Goal: Task Accomplishment & Management: Use online tool/utility

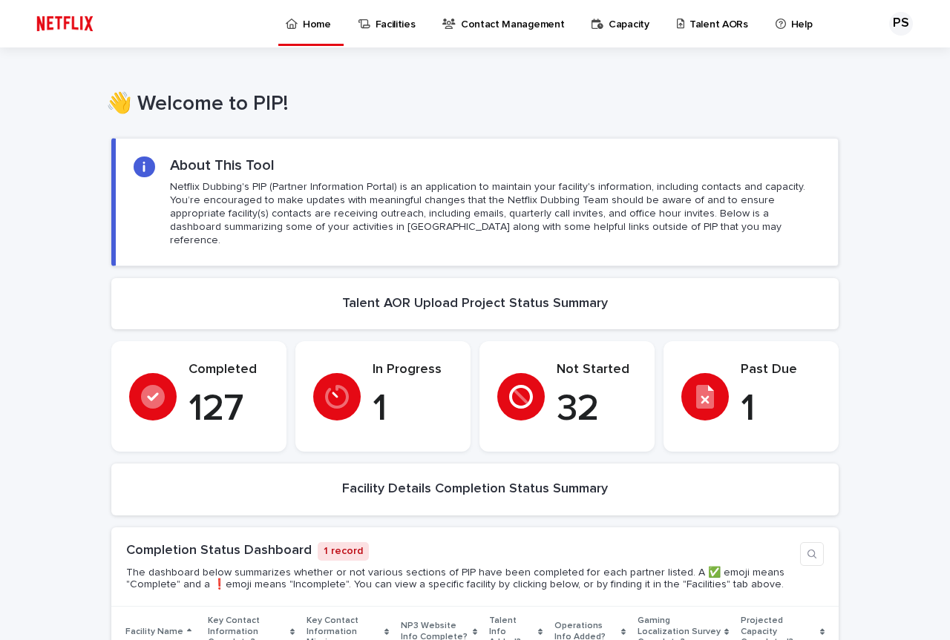
click at [653, 73] on div "👋 Welcome to PIP! •••" at bounding box center [475, 85] width 950 height 76
click at [697, 25] on p "Talent AORs" at bounding box center [718, 15] width 59 height 31
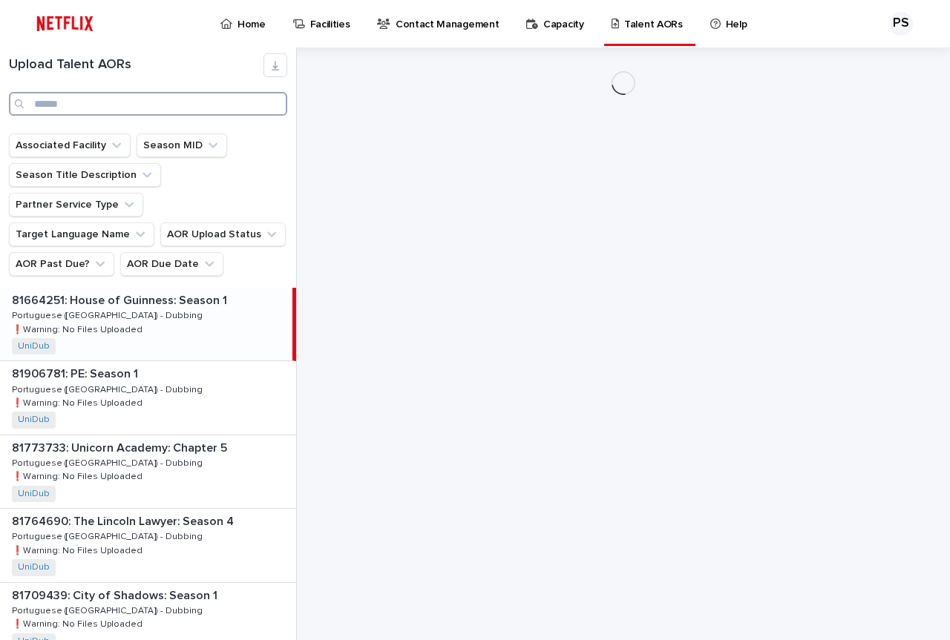
click at [122, 100] on input "Search" at bounding box center [148, 104] width 278 height 24
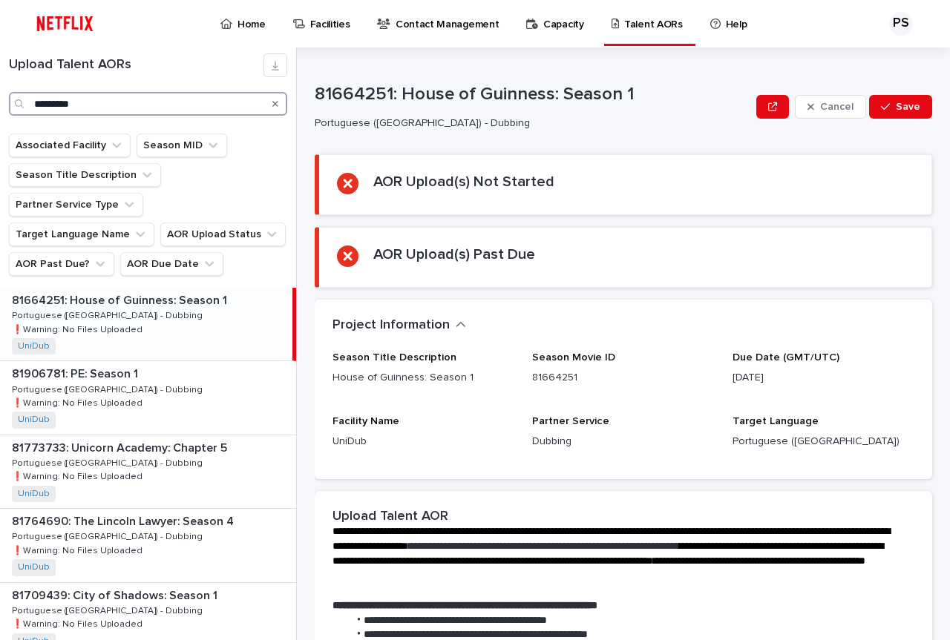
type input "*********"
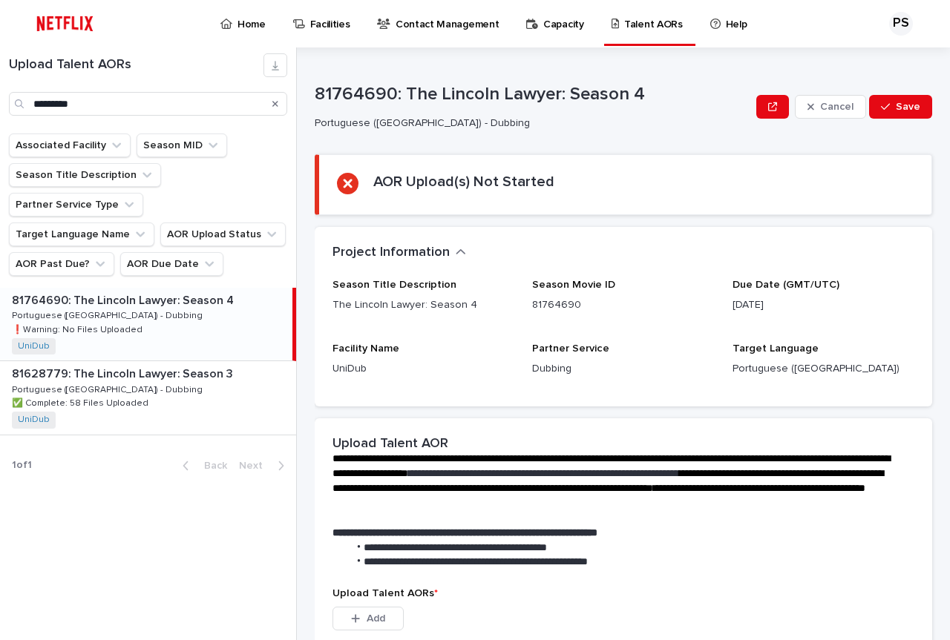
click at [177, 291] on p "81764690: The Lincoln Lawyer: Season 4" at bounding box center [124, 299] width 225 height 17
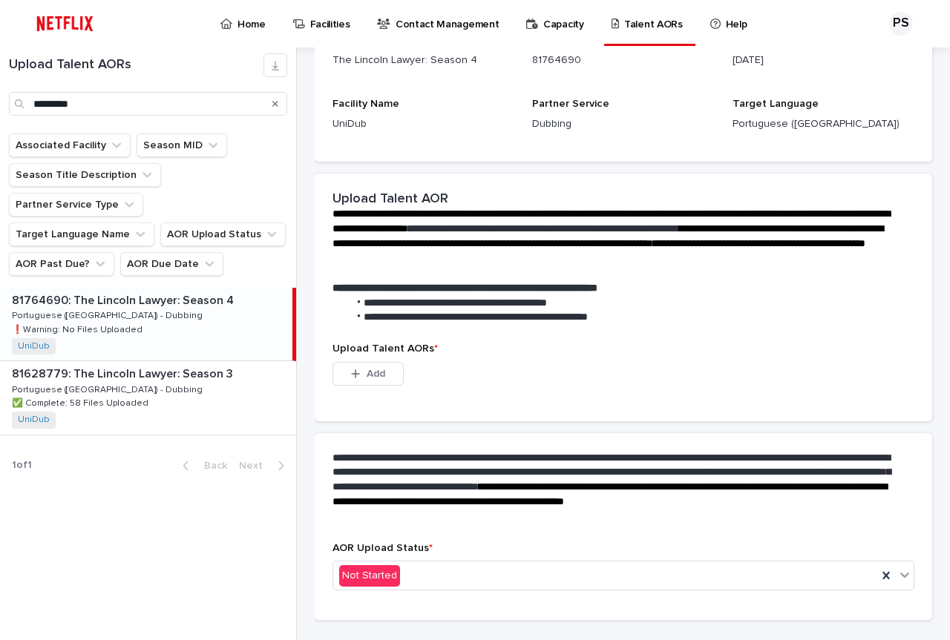
scroll to position [279, 0]
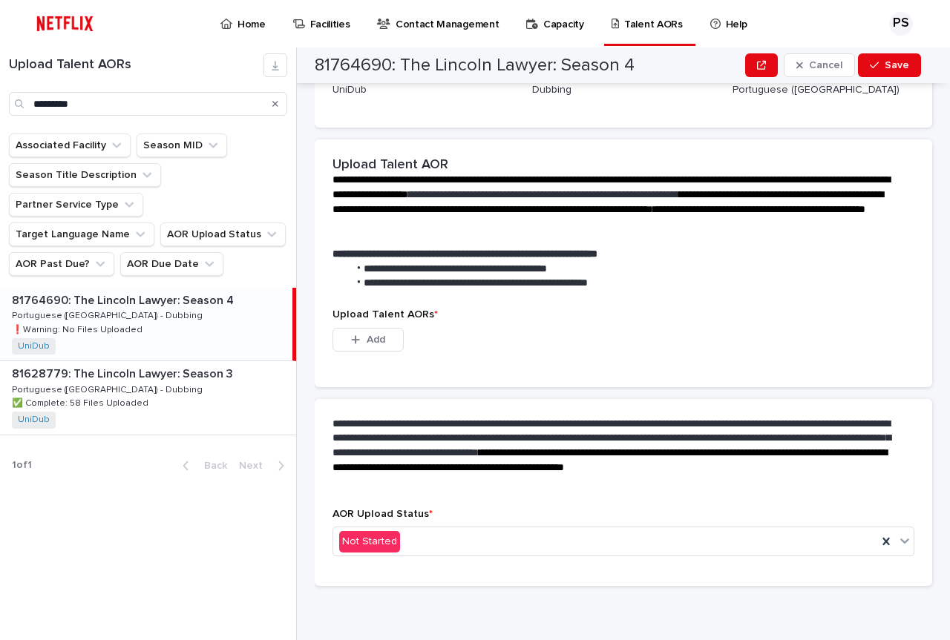
drag, startPoint x: 369, startPoint y: 335, endPoint x: 415, endPoint y: 330, distance: 47.0
click at [369, 335] on span "Add" at bounding box center [375, 340] width 19 height 10
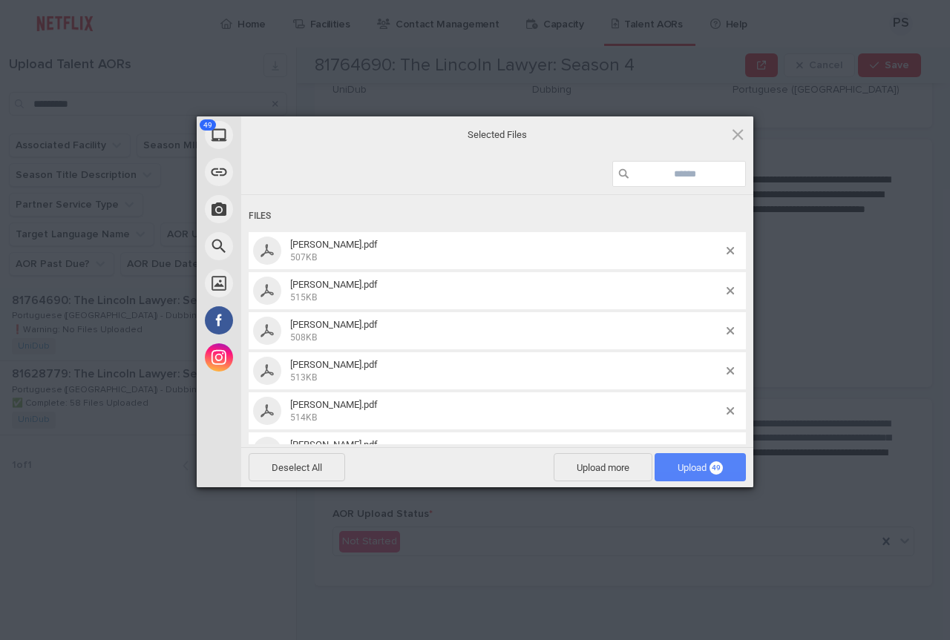
click at [672, 464] on span "Upload 49" at bounding box center [699, 467] width 91 height 28
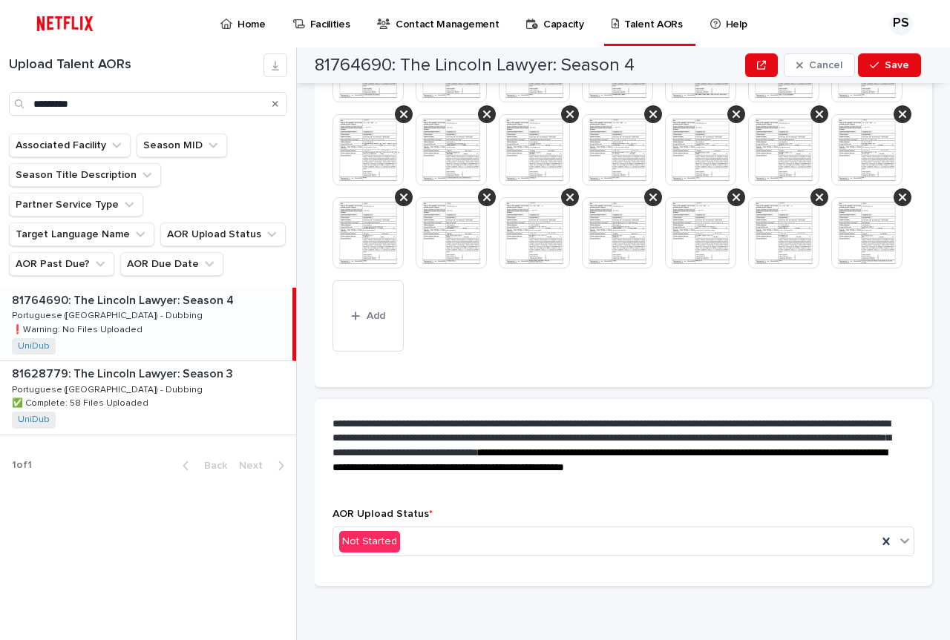
scroll to position [1001, 0]
click at [375, 320] on span "Add" at bounding box center [375, 316] width 19 height 10
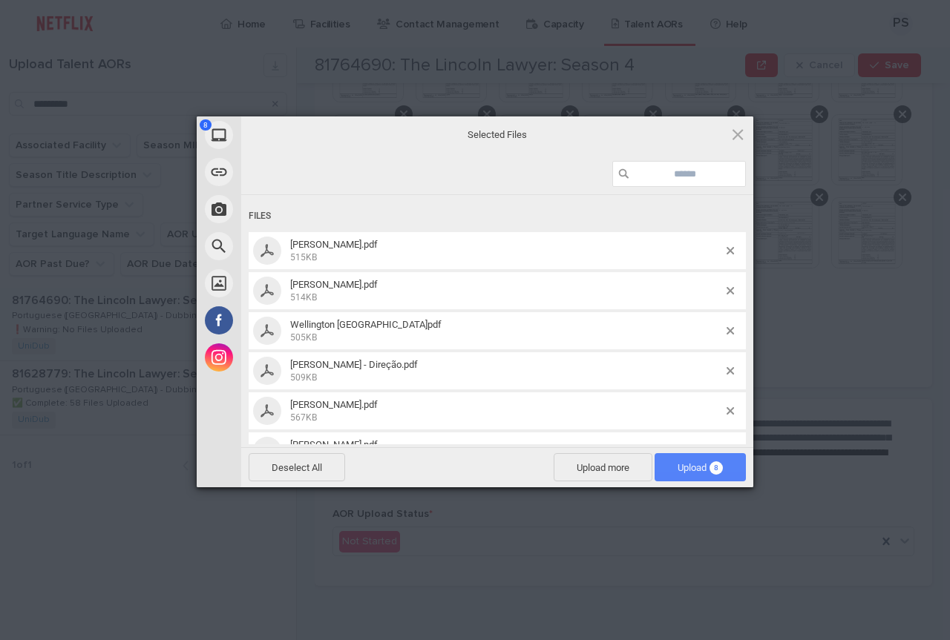
drag, startPoint x: 706, startPoint y: 469, endPoint x: 717, endPoint y: 470, distance: 10.4
click at [706, 469] on span "Upload 8" at bounding box center [699, 467] width 45 height 11
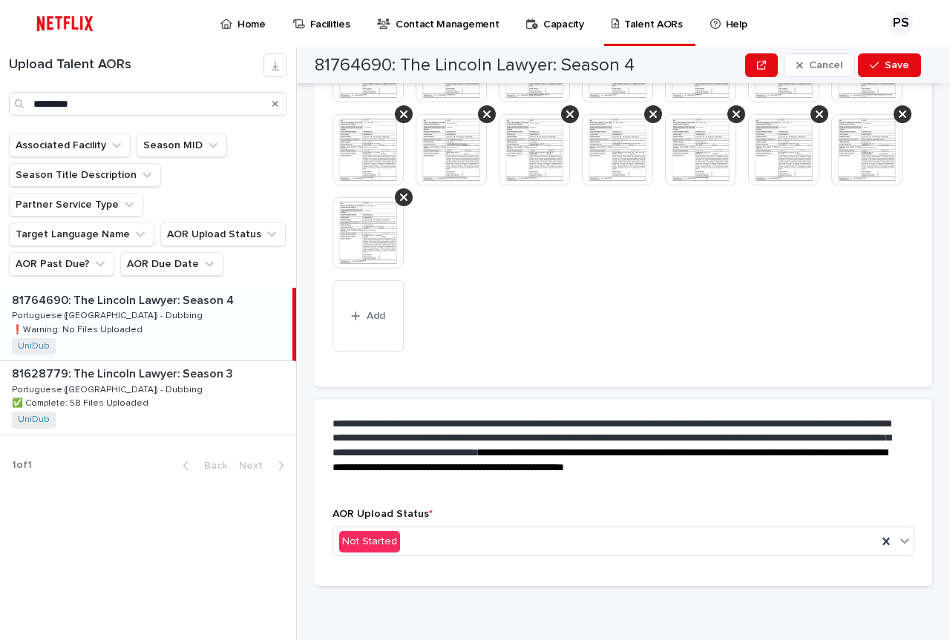
scroll to position [1085, 0]
